Goal: Find specific page/section: Find specific page/section

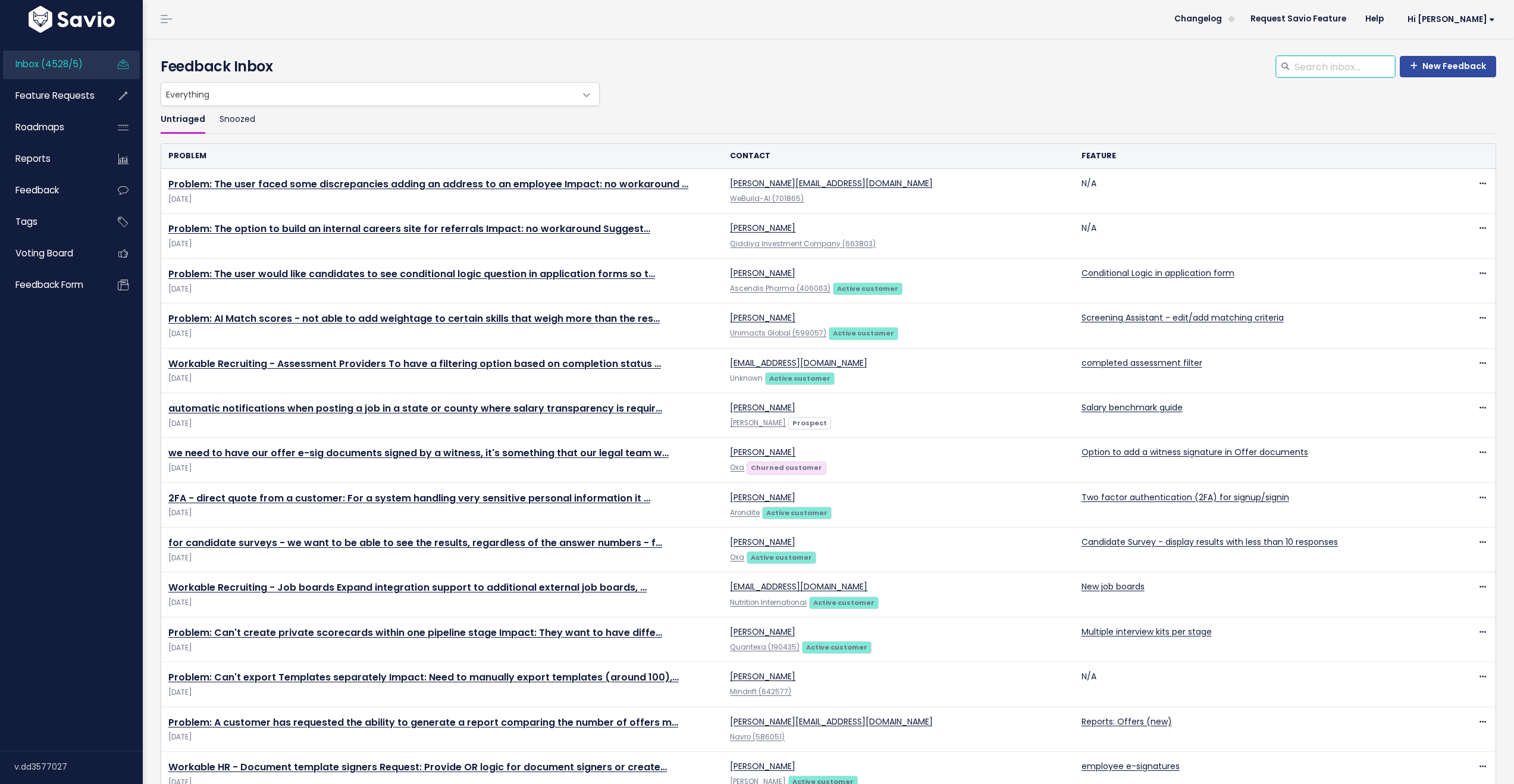
click at [1314, 73] on input "search" at bounding box center [1344, 67] width 102 height 21
type input "veloci"
click at [52, 102] on span "Feature Requests" at bounding box center [55, 95] width 79 height 13
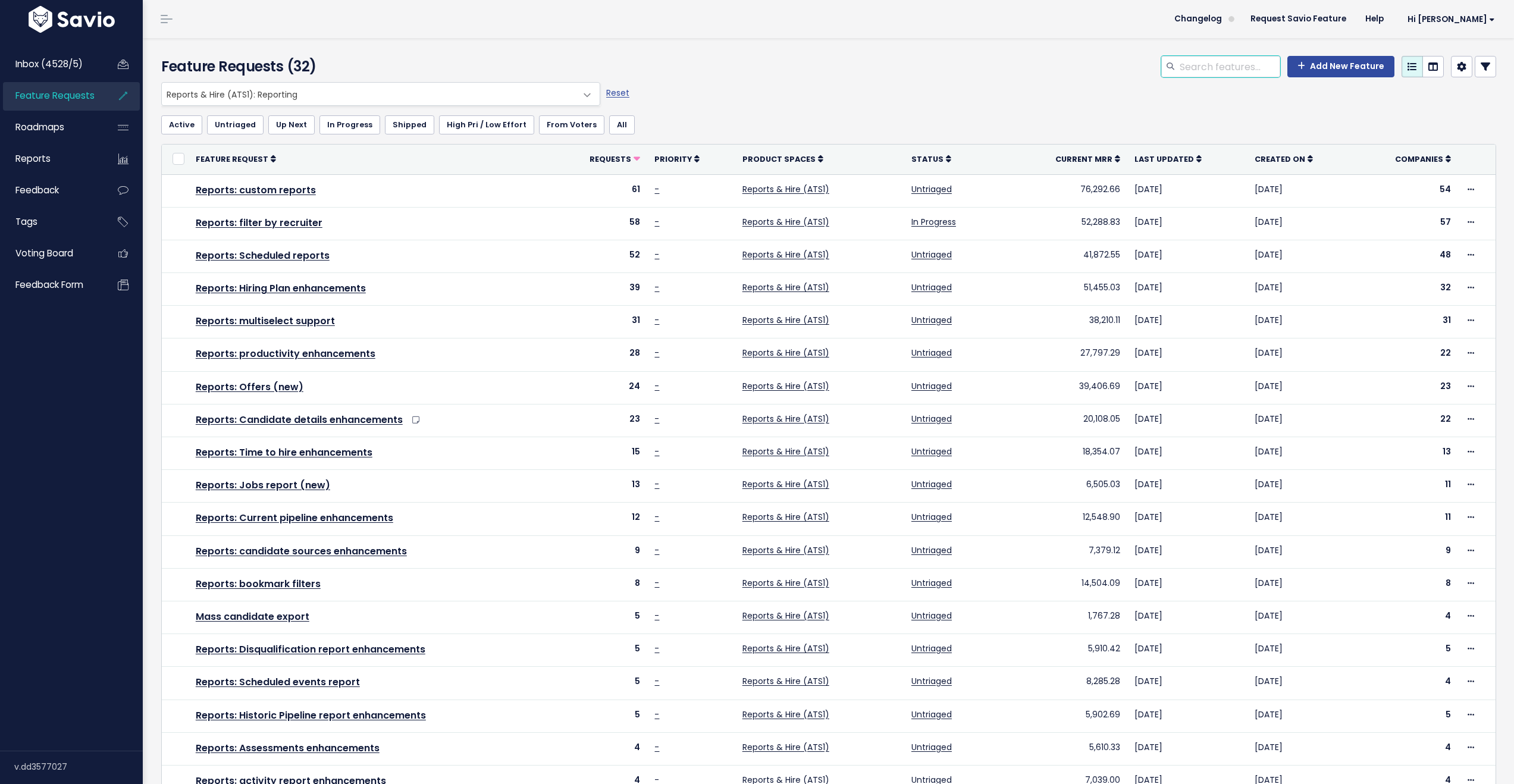
click at [1214, 68] on input "search" at bounding box center [1229, 67] width 102 height 21
type input "velocity"
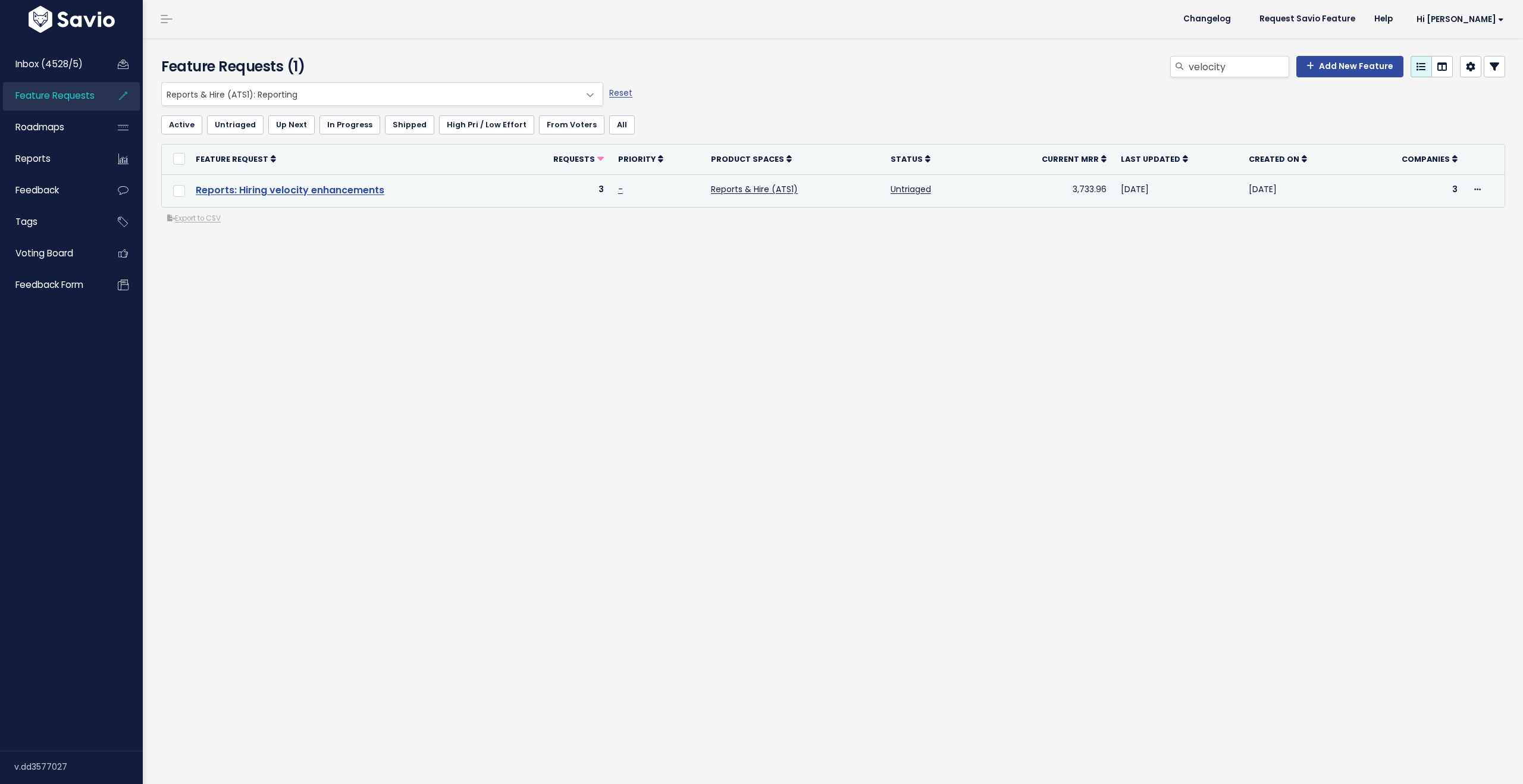
click at [233, 190] on link "Reports: Hiring velocity enhancements" at bounding box center [290, 190] width 189 height 14
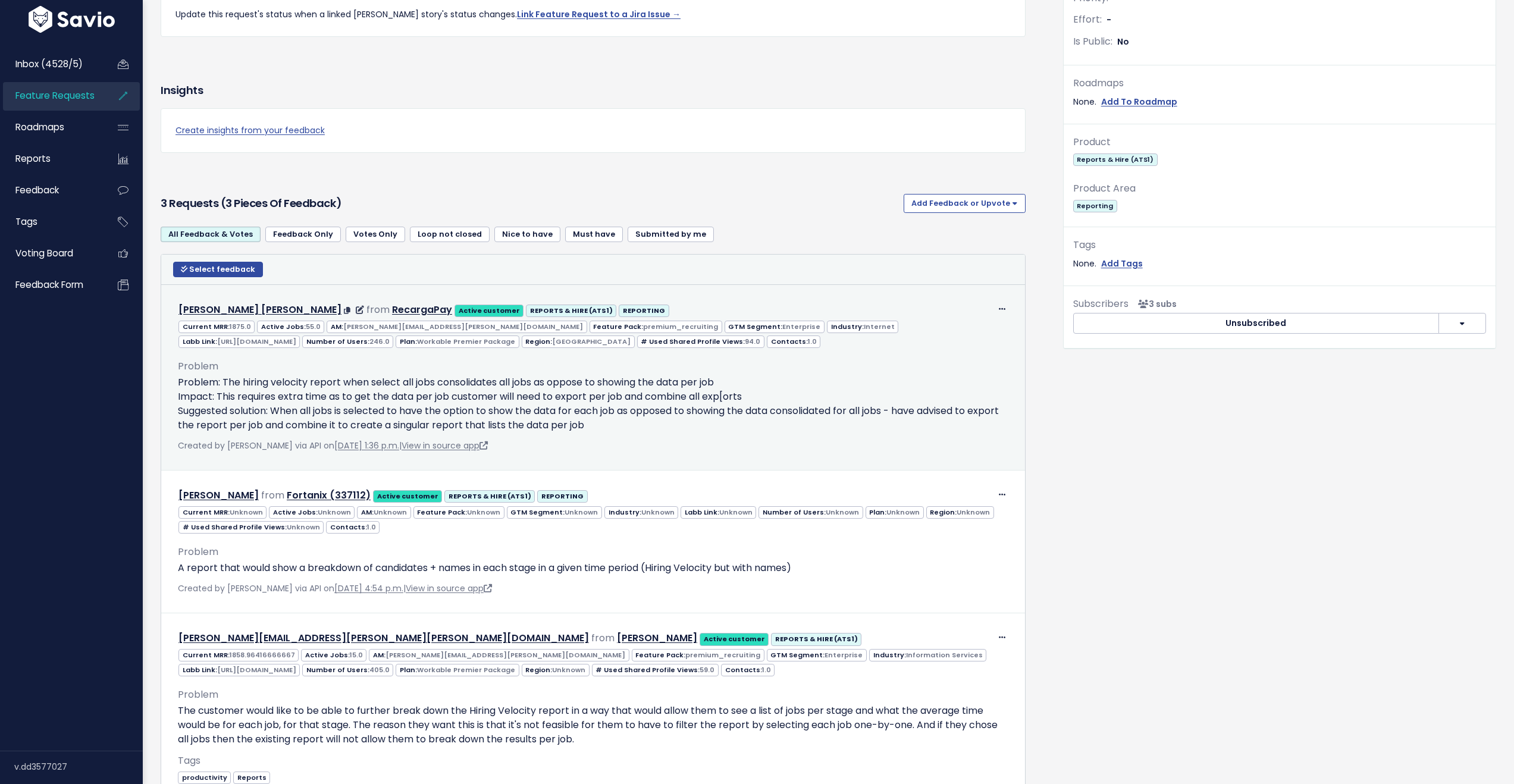
scroll to position [492, 0]
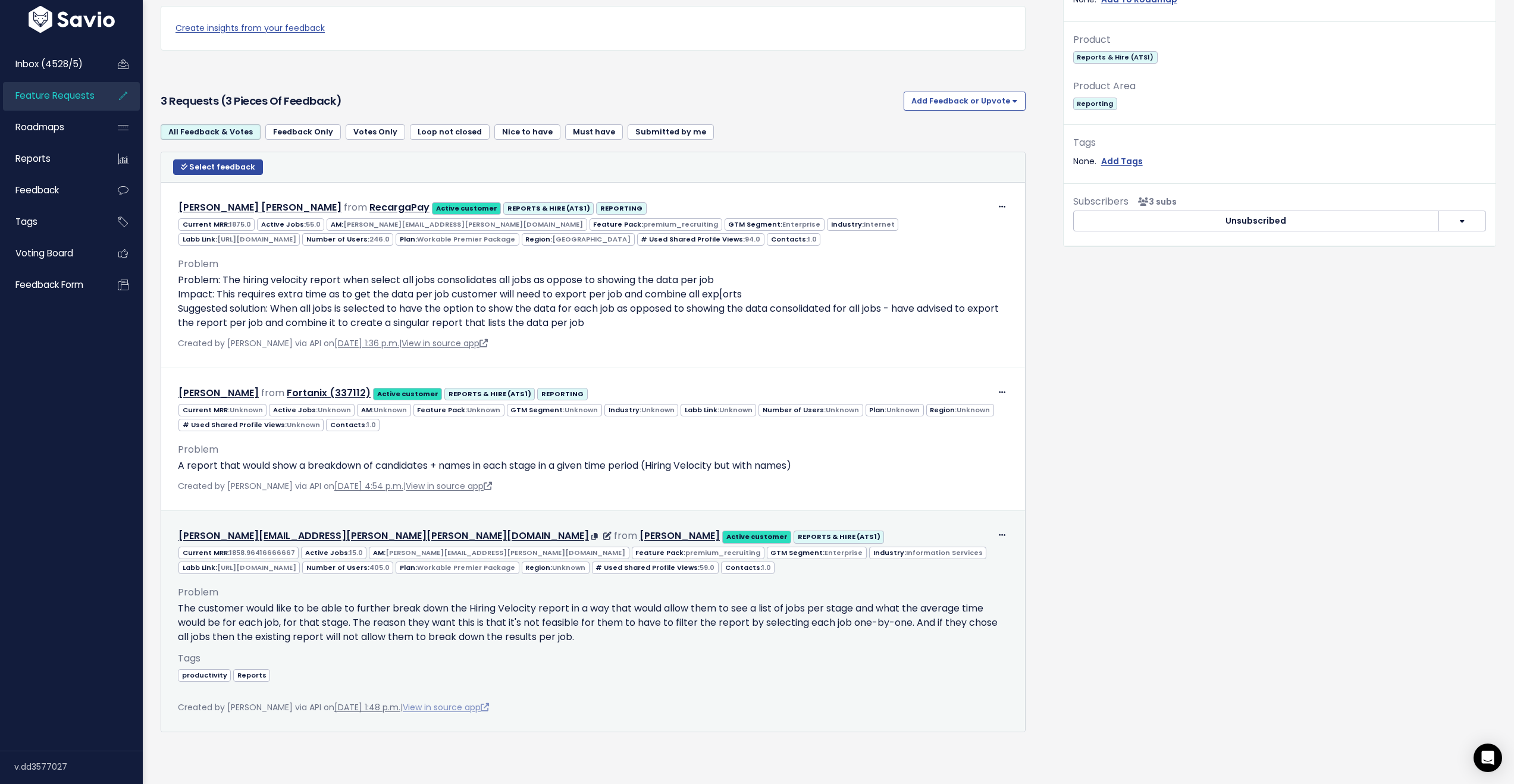
click at [489, 701] on link "View in source app" at bounding box center [446, 707] width 86 height 12
